Goal: Task Accomplishment & Management: Use online tool/utility

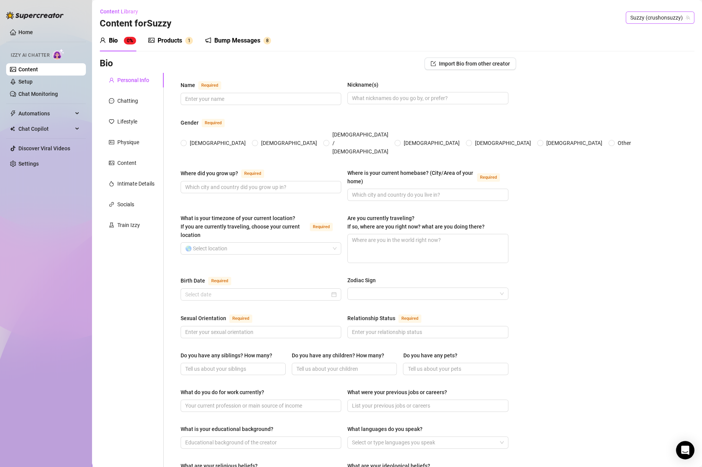
click at [668, 18] on span "Suzzy (crushonsuzzy)" at bounding box center [659, 18] width 59 height 12
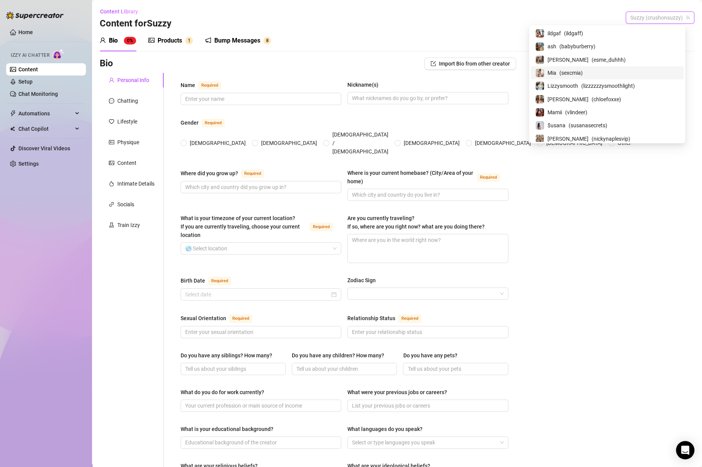
scroll to position [36, 0]
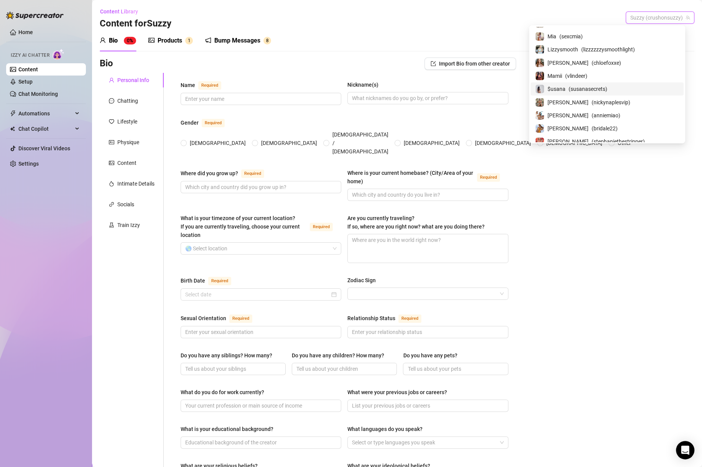
click at [607, 87] on span "( susanasecrets )" at bounding box center [588, 89] width 39 height 8
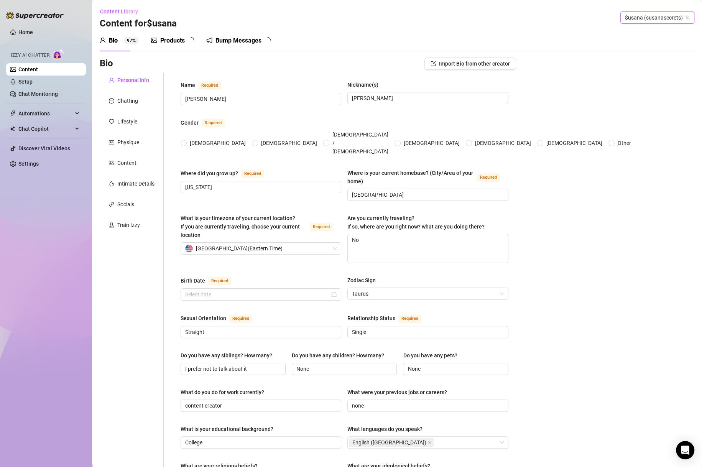
radio input "true"
type input "[DATE]"
click at [176, 34] on div "Products 1 2" at bounding box center [175, 40] width 48 height 21
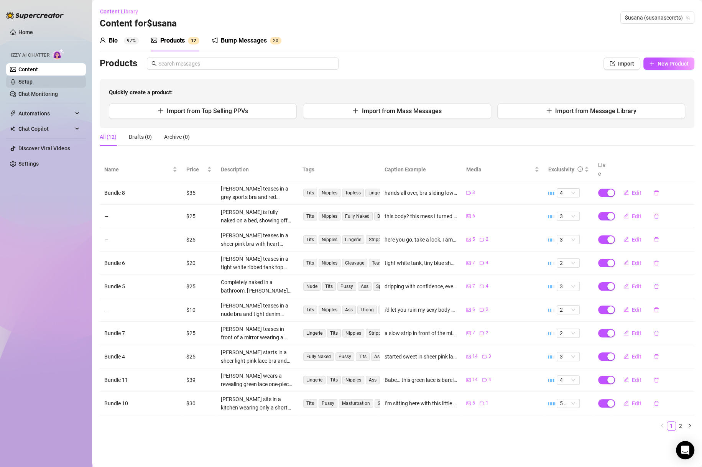
click at [33, 85] on link "Setup" at bounding box center [25, 82] width 14 height 6
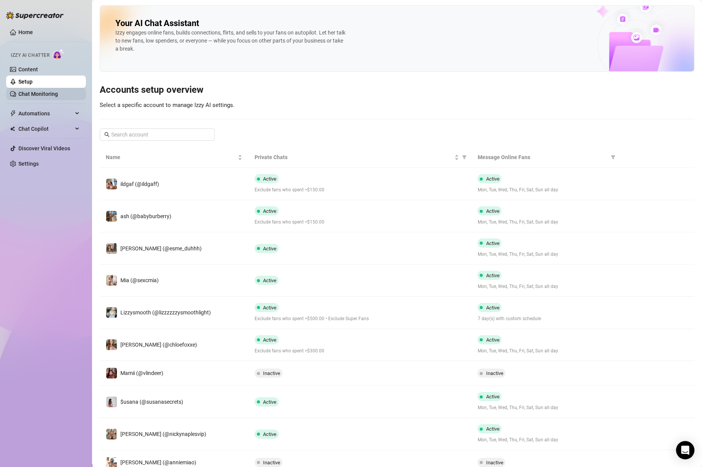
click at [57, 91] on link "Chat Monitoring" at bounding box center [37, 94] width 39 height 6
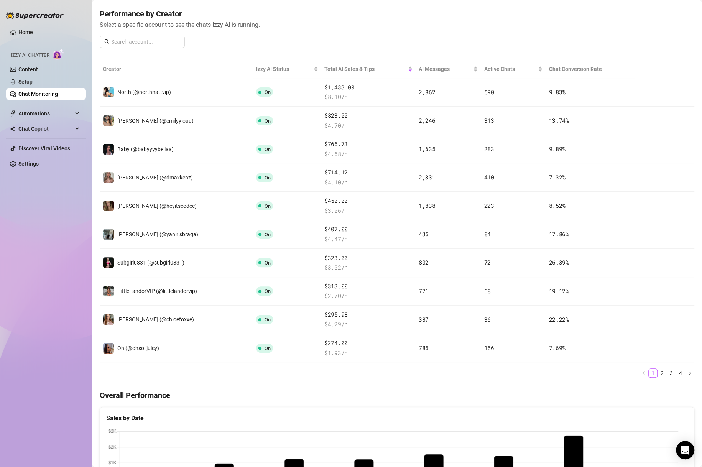
scroll to position [147, 0]
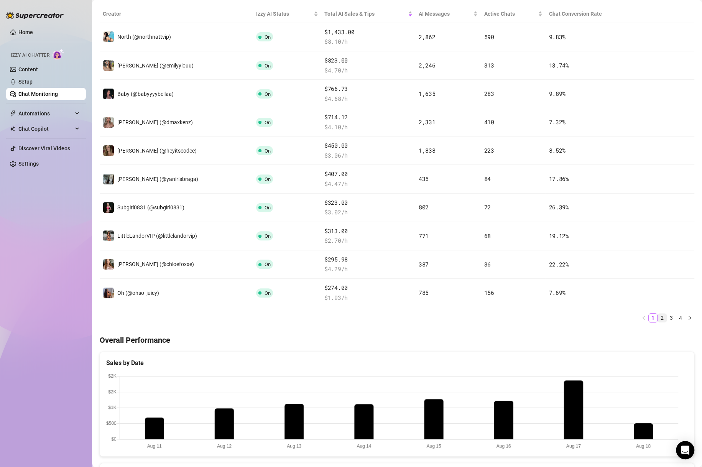
click at [658, 317] on link "2" at bounding box center [662, 318] width 8 height 8
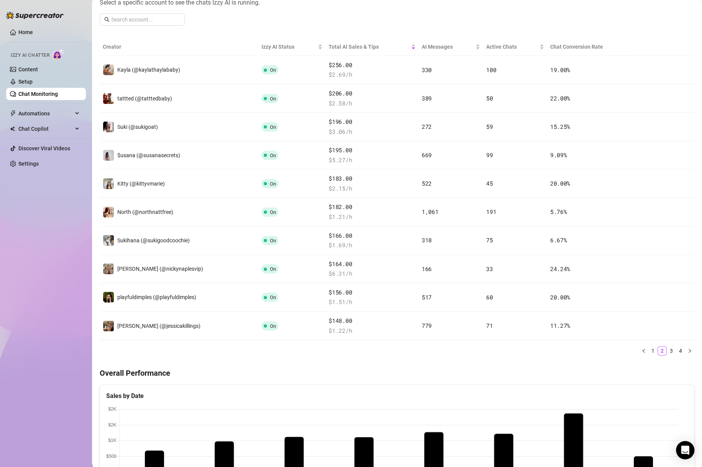
scroll to position [74, 0]
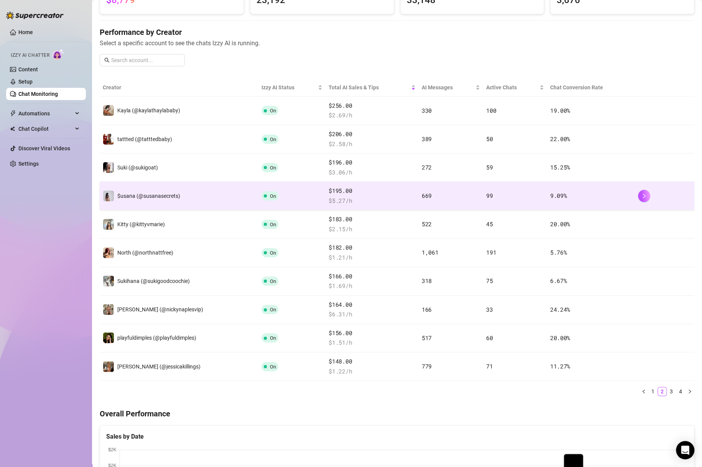
click at [291, 209] on td "On" at bounding box center [291, 196] width 67 height 28
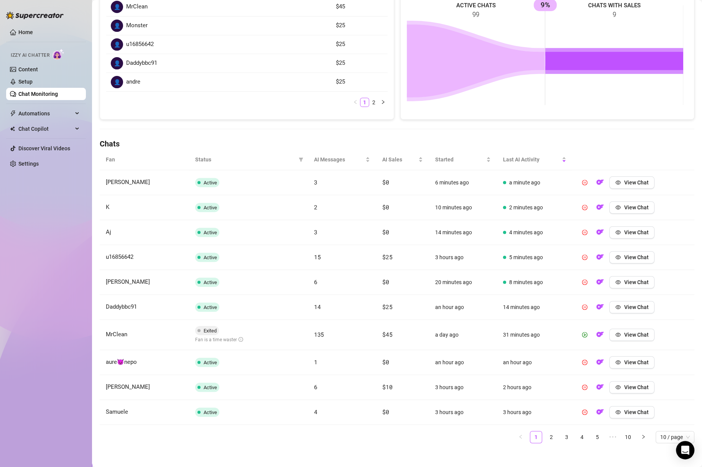
scroll to position [141, 0]
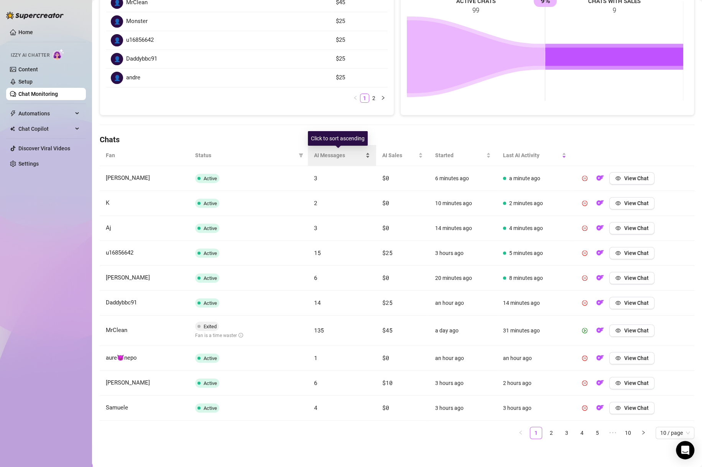
click at [328, 158] on span "AI Messages" at bounding box center [339, 155] width 50 height 8
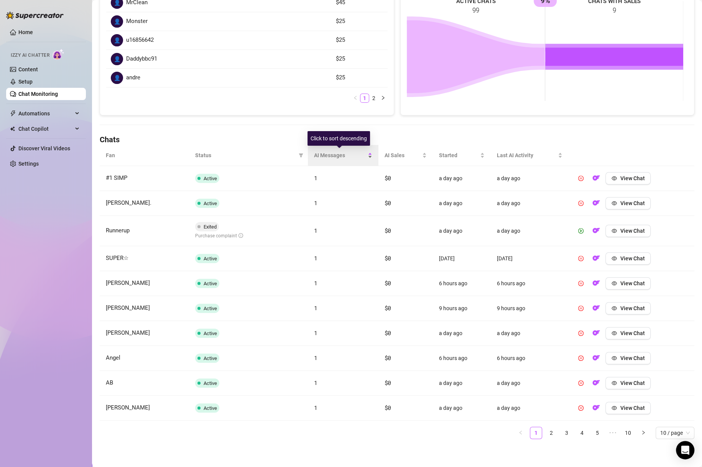
click at [331, 154] on span "AI Messages" at bounding box center [340, 155] width 52 height 8
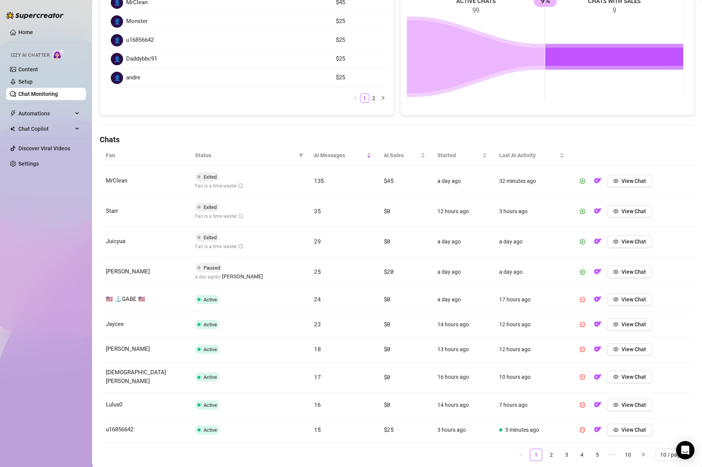
click at [546, 451] on link "2" at bounding box center [552, 455] width 12 height 12
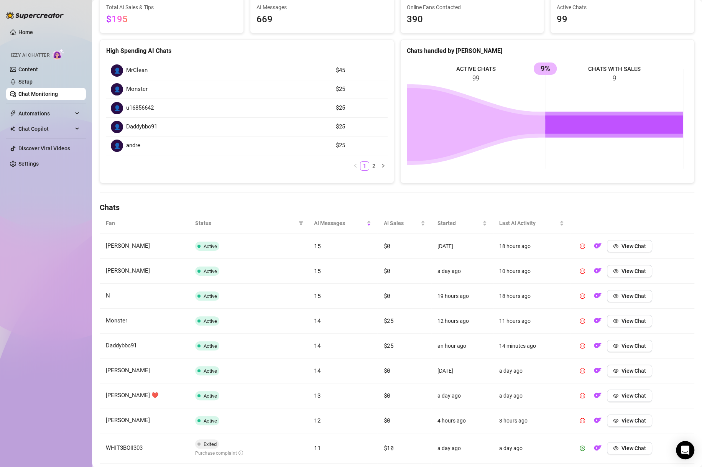
scroll to position [0, 0]
